Goal: Find specific page/section: Find specific page/section

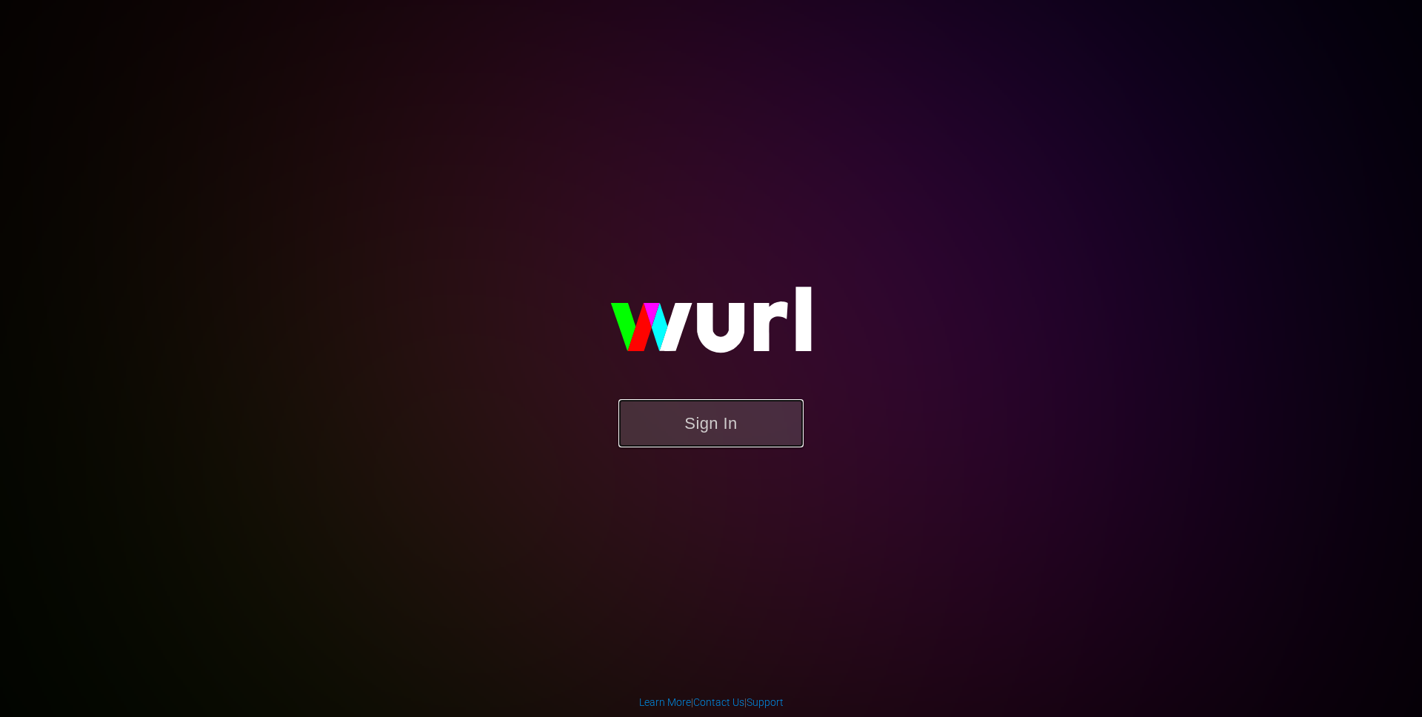
click at [750, 435] on button "Sign In" at bounding box center [710, 423] width 185 height 48
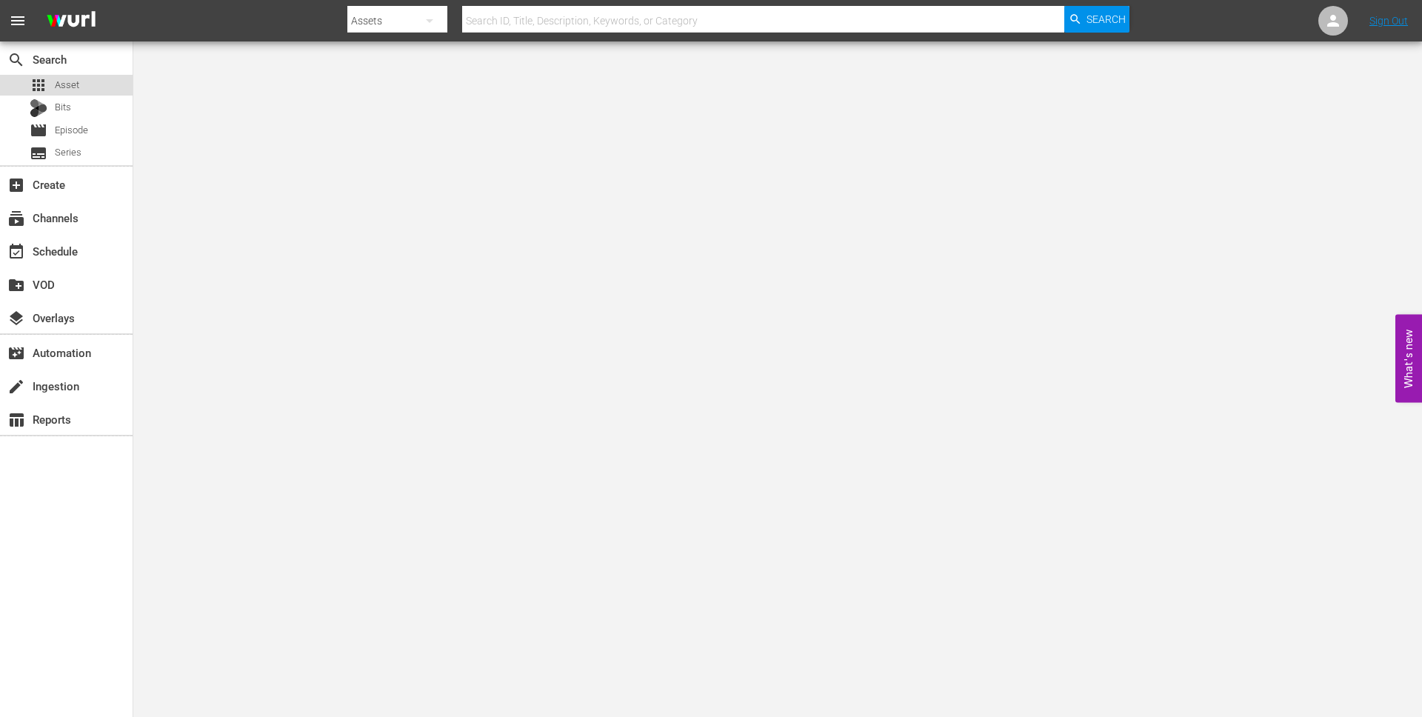
click at [96, 86] on div "apps Asset" at bounding box center [66, 85] width 133 height 21
